Goal: Information Seeking & Learning: Find specific fact

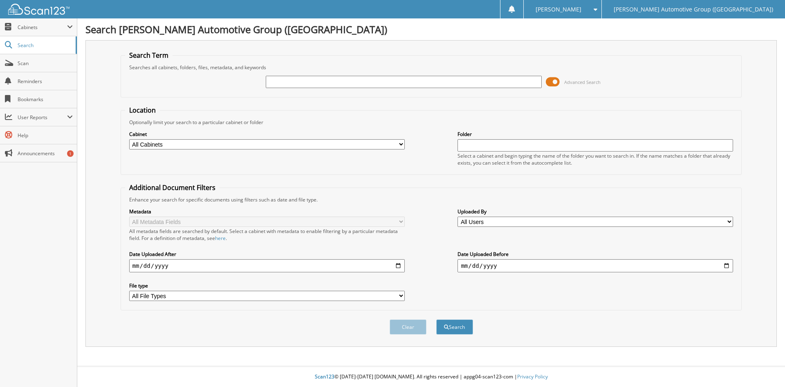
click at [282, 81] on input "text" at bounding box center [404, 82] width 276 height 12
type input "351586"
click at [454, 327] on button "Search" at bounding box center [454, 326] width 37 height 15
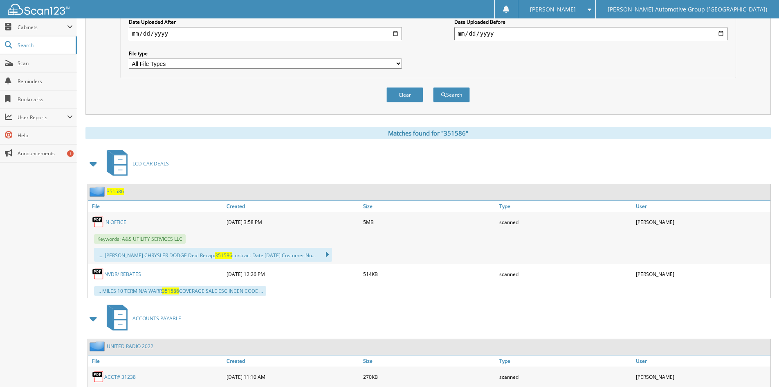
scroll to position [245, 0]
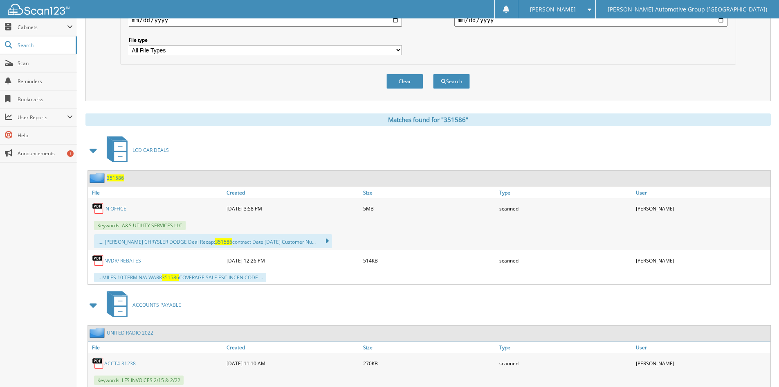
click at [110, 178] on span "351586" at bounding box center [115, 177] width 17 height 7
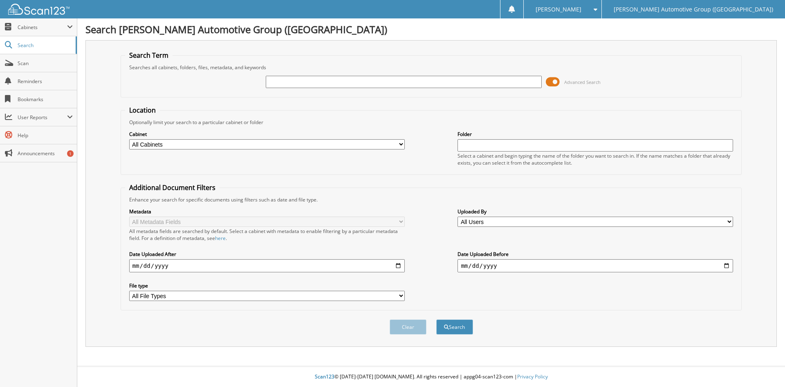
click at [315, 81] on input "text" at bounding box center [404, 82] width 276 height 12
type input "351594"
click at [458, 326] on button "Search" at bounding box center [454, 326] width 37 height 15
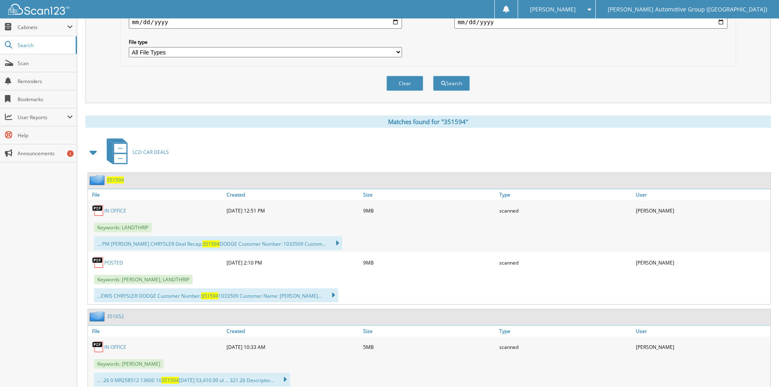
scroll to position [245, 0]
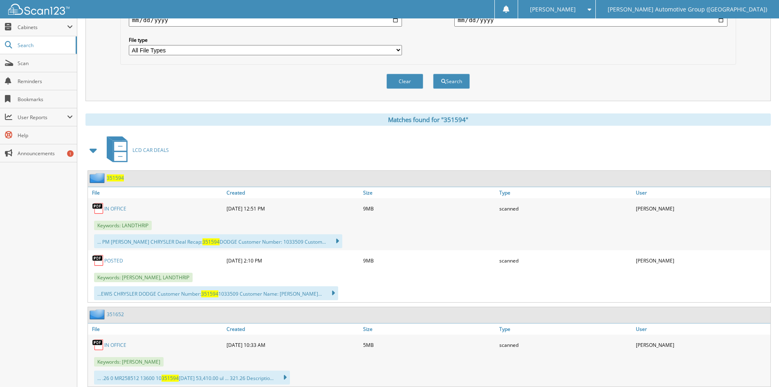
click at [117, 177] on span "351594" at bounding box center [115, 177] width 17 height 7
